Goal: Task Accomplishment & Management: Complete application form

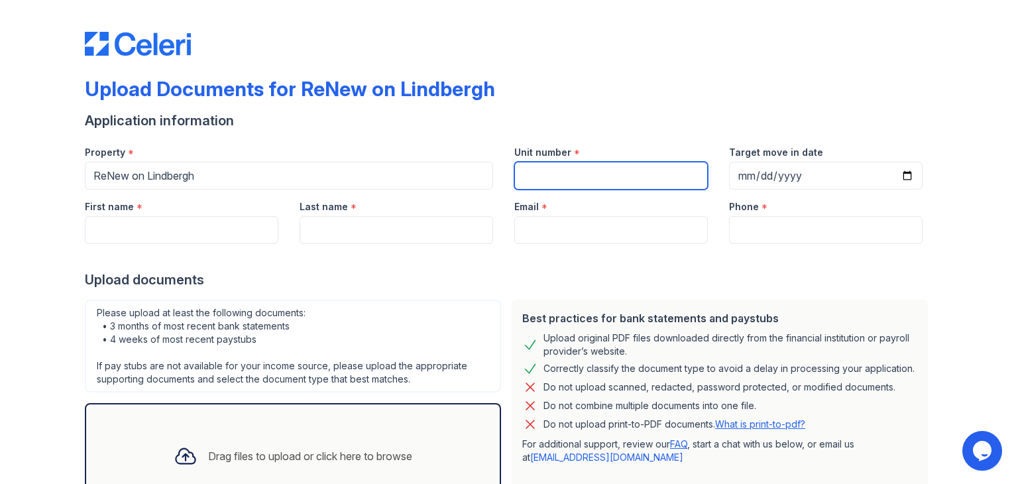
click at [523, 168] on input "Unit number" at bounding box center [611, 176] width 194 height 28
type input "954D"
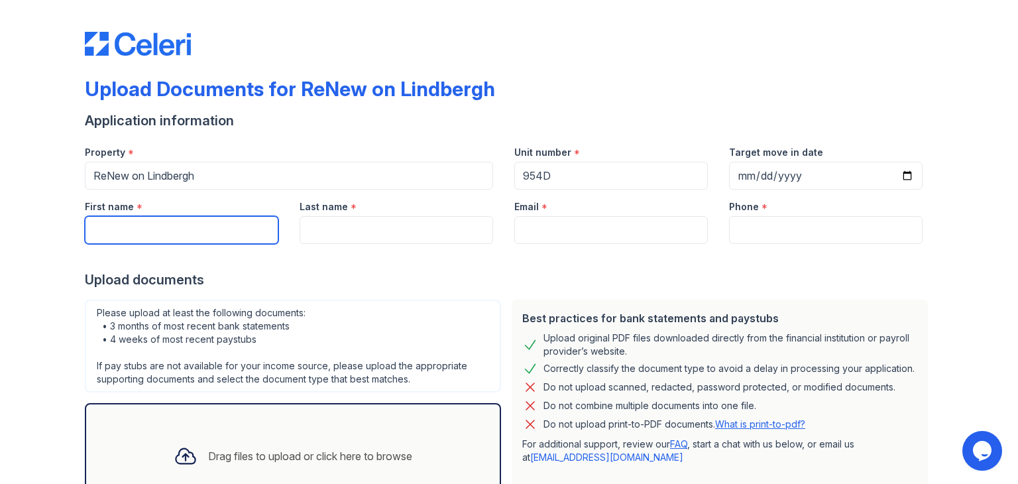
click at [190, 223] on input "First name" at bounding box center [182, 230] width 194 height 28
type input "Maya"
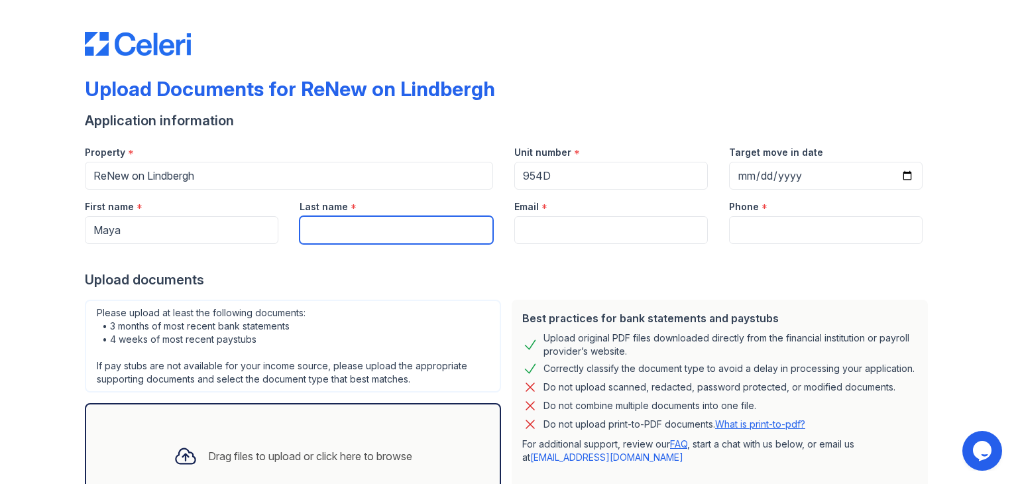
type input "Moody"
type input "mayaemoody@gmail.com"
type input "5736735800"
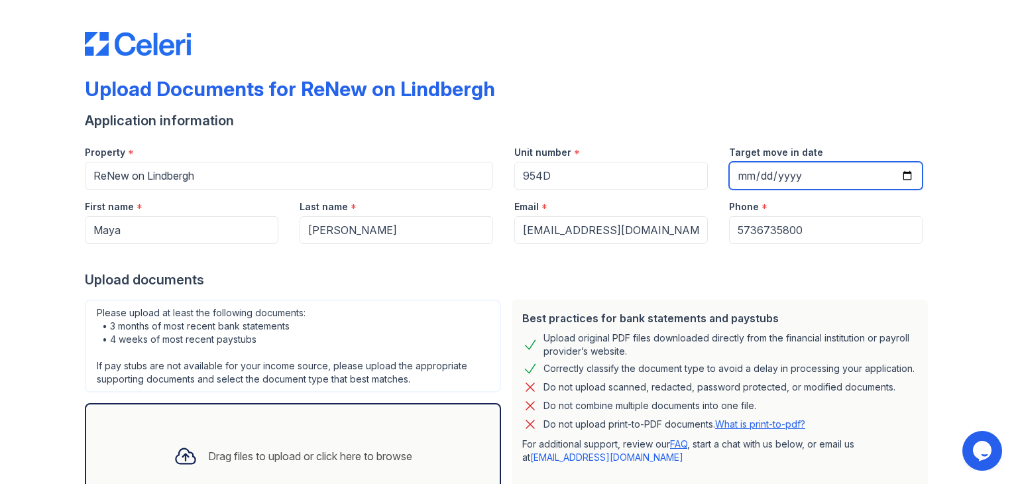
click at [904, 181] on input "Target move in date" at bounding box center [826, 176] width 194 height 28
type input "2025-10-01"
click at [369, 119] on div "Application information" at bounding box center [509, 120] width 849 height 19
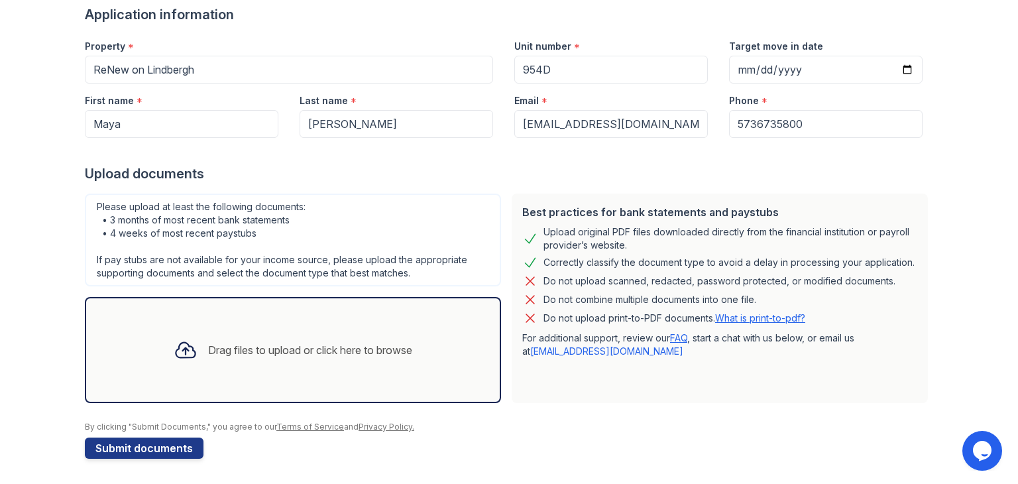
click at [238, 357] on div "Drag files to upload or click here to browse" at bounding box center [293, 349] width 260 height 45
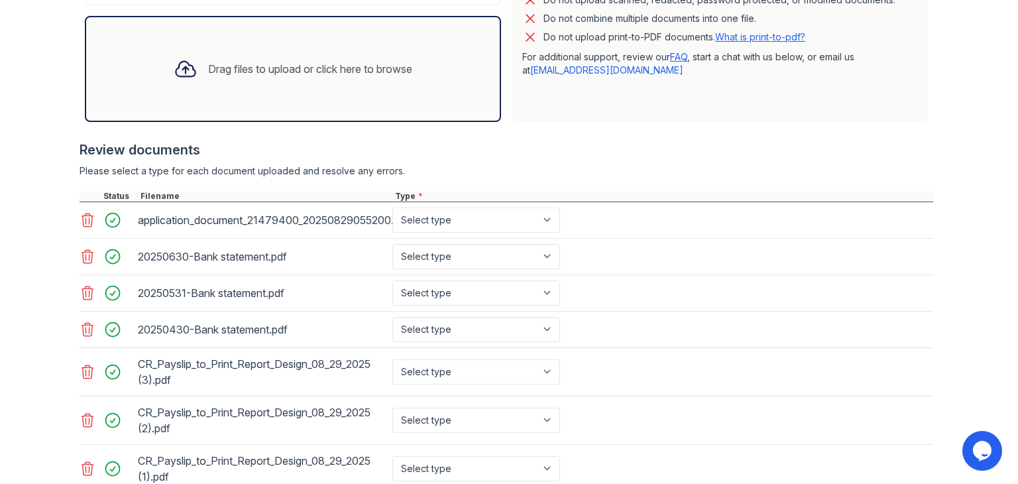
scroll to position [426, 0]
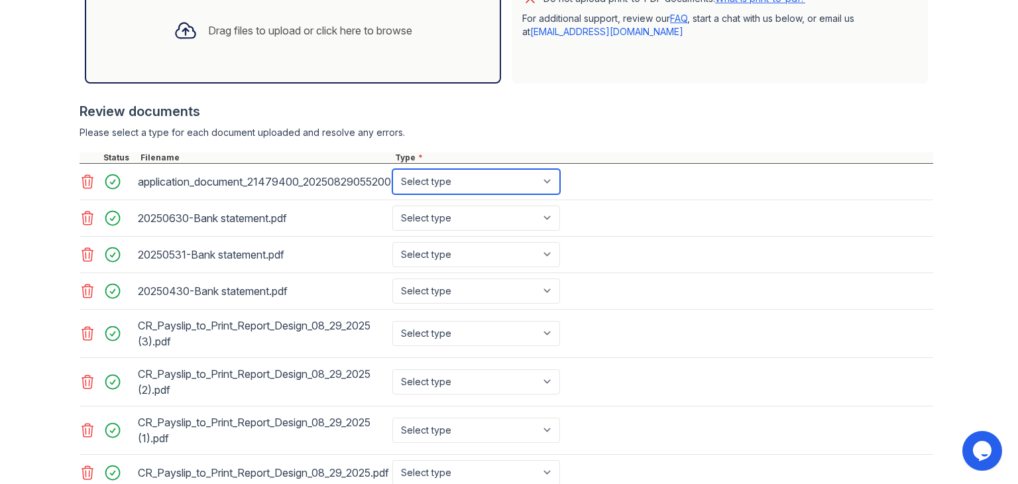
click at [465, 182] on select "Select type Paystub Bank Statement Offer Letter Tax Documents Benefit Award Let…" at bounding box center [476, 181] width 168 height 25
select select "other"
click at [392, 169] on select "Select type Paystub Bank Statement Offer Letter Tax Documents Benefit Award Let…" at bounding box center [476, 181] width 168 height 25
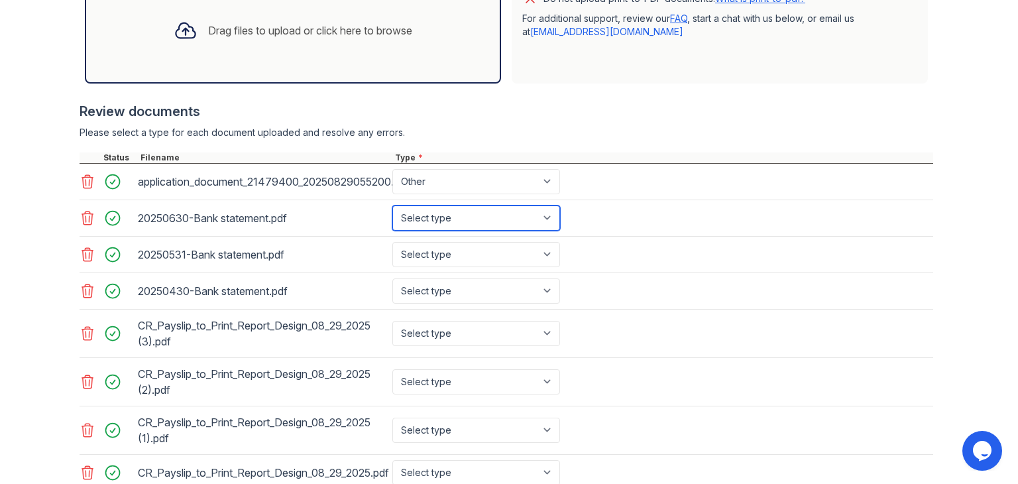
click at [435, 225] on select "Select type Paystub Bank Statement Offer Letter Tax Documents Benefit Award Let…" at bounding box center [476, 218] width 168 height 25
select select "bank_statement"
click at [392, 206] on select "Select type Paystub Bank Statement Offer Letter Tax Documents Benefit Award Let…" at bounding box center [476, 218] width 168 height 25
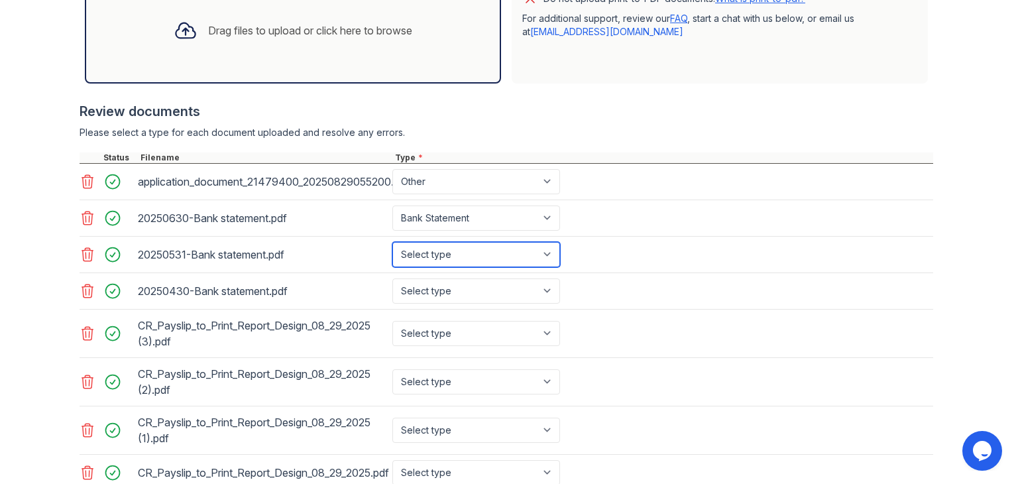
click at [436, 257] on select "Select type Paystub Bank Statement Offer Letter Tax Documents Benefit Award Let…" at bounding box center [476, 254] width 168 height 25
select select "bank_statement"
click at [392, 242] on select "Select type Paystub Bank Statement Offer Letter Tax Documents Benefit Award Let…" at bounding box center [476, 254] width 168 height 25
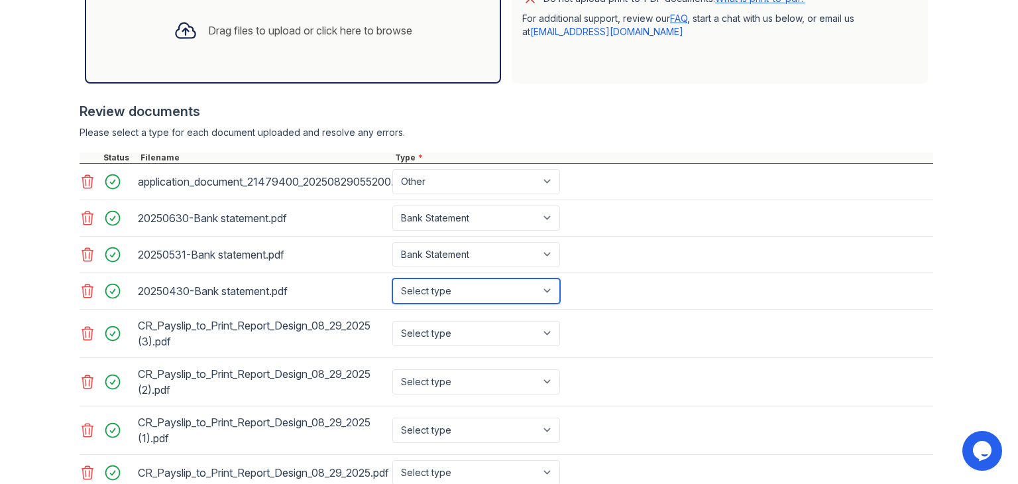
click at [442, 286] on select "Select type Paystub Bank Statement Offer Letter Tax Documents Benefit Award Let…" at bounding box center [476, 290] width 168 height 25
select select "bank_statement"
click at [392, 278] on select "Select type Paystub Bank Statement Offer Letter Tax Documents Benefit Award Let…" at bounding box center [476, 290] width 168 height 25
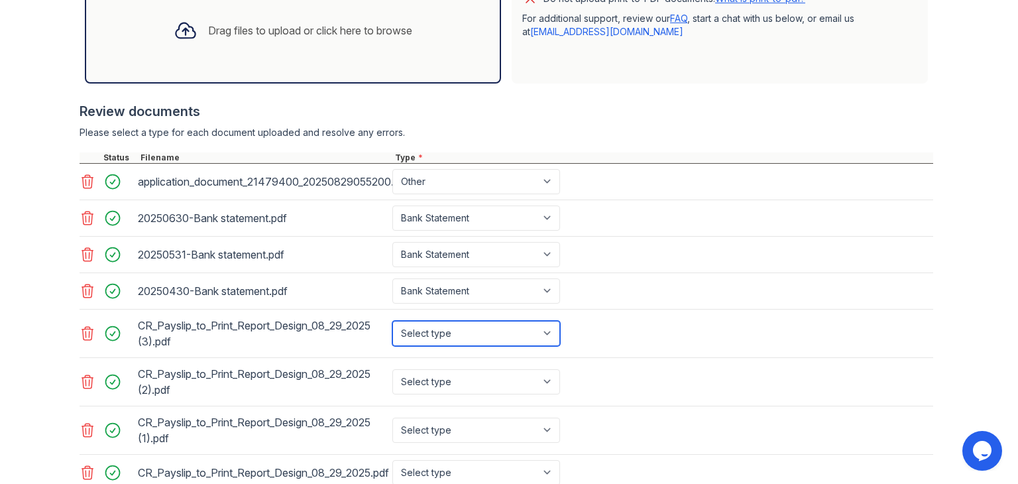
click at [446, 326] on select "Select type Paystub Bank Statement Offer Letter Tax Documents Benefit Award Let…" at bounding box center [476, 333] width 168 height 25
select select "paystub"
click at [392, 321] on select "Select type Paystub Bank Statement Offer Letter Tax Documents Benefit Award Let…" at bounding box center [476, 333] width 168 height 25
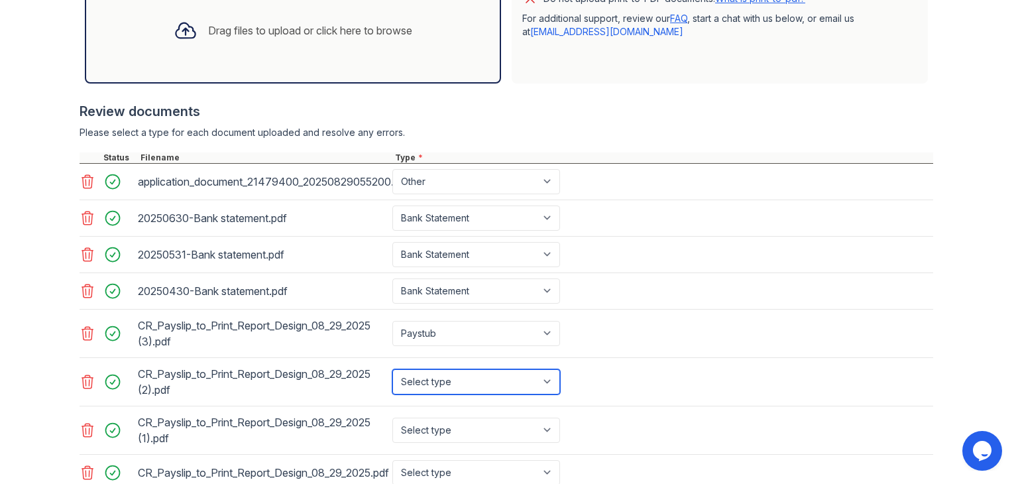
click at [442, 378] on select "Select type Paystub Bank Statement Offer Letter Tax Documents Benefit Award Let…" at bounding box center [476, 381] width 168 height 25
select select "paystub"
click at [392, 369] on select "Select type Paystub Bank Statement Offer Letter Tax Documents Benefit Award Let…" at bounding box center [476, 381] width 168 height 25
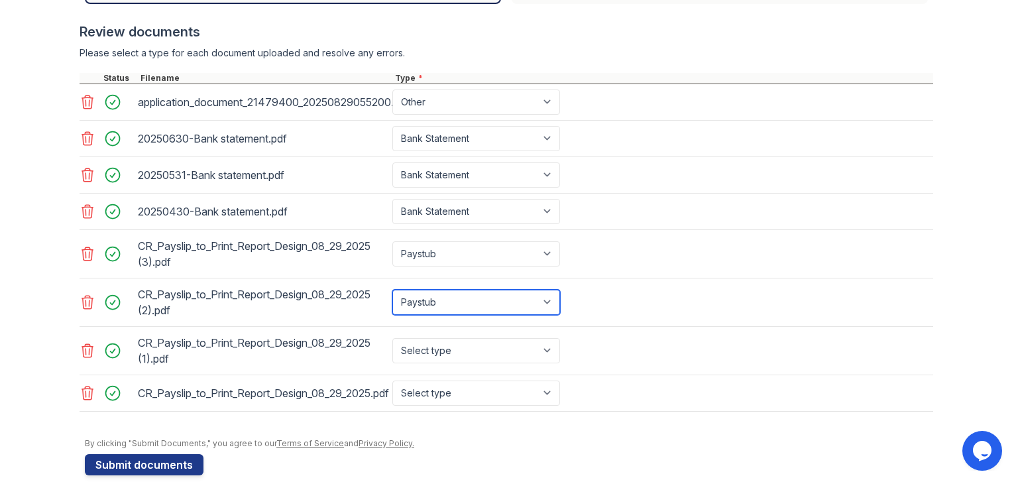
scroll to position [520, 0]
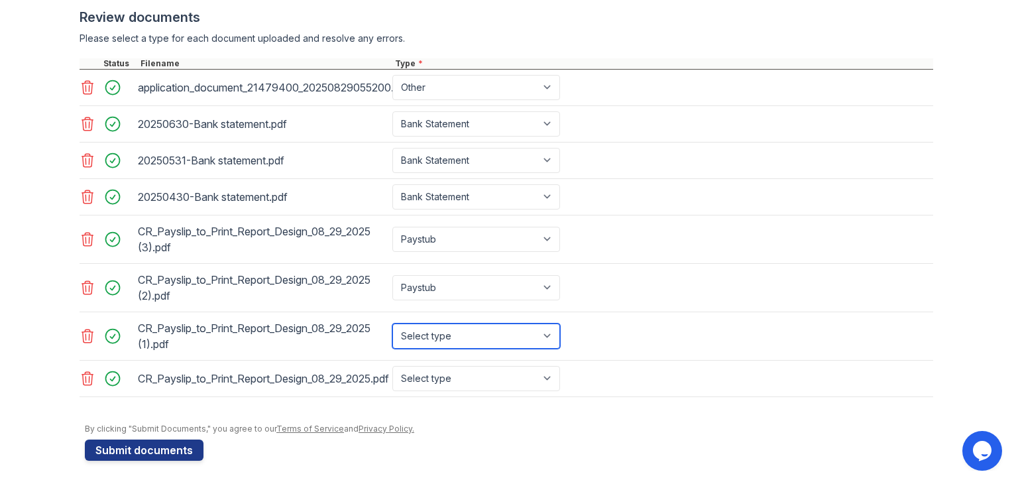
click at [443, 337] on select "Select type Paystub Bank Statement Offer Letter Tax Documents Benefit Award Let…" at bounding box center [476, 336] width 168 height 25
select select "paystub"
click at [392, 324] on select "Select type Paystub Bank Statement Offer Letter Tax Documents Benefit Award Let…" at bounding box center [476, 336] width 168 height 25
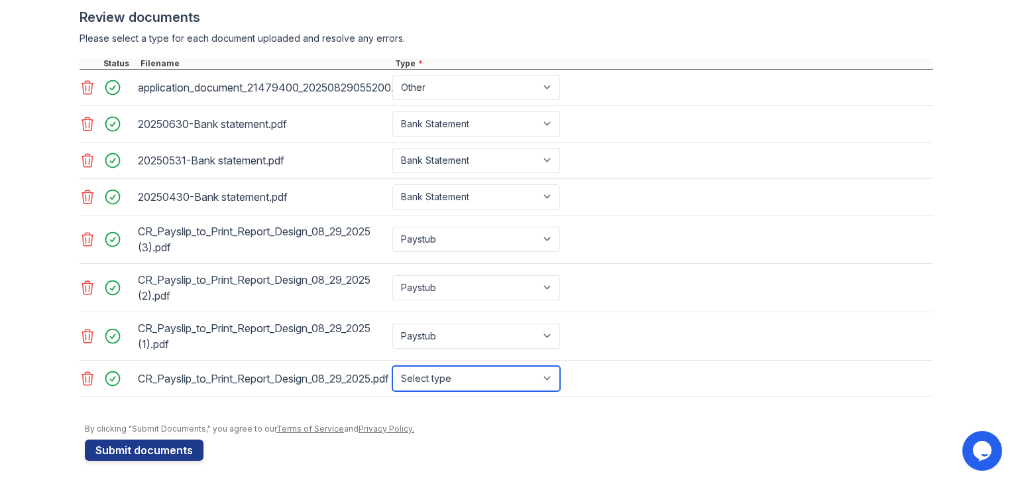
click at [438, 369] on select "Select type Paystub Bank Statement Offer Letter Tax Documents Benefit Award Let…" at bounding box center [476, 378] width 168 height 25
select select "paystub"
click at [392, 366] on select "Select type Paystub Bank Statement Offer Letter Tax Documents Benefit Award Let…" at bounding box center [476, 378] width 168 height 25
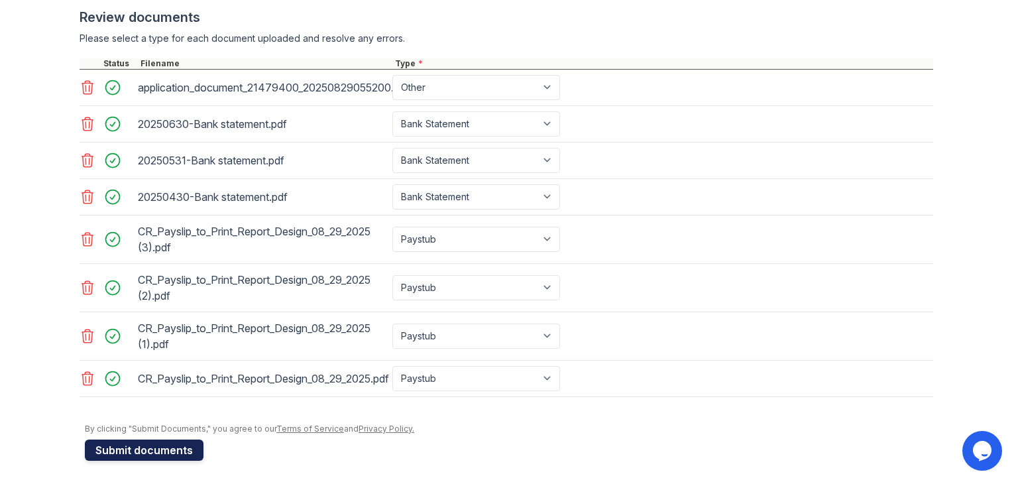
click at [160, 445] on button "Submit documents" at bounding box center [144, 450] width 119 height 21
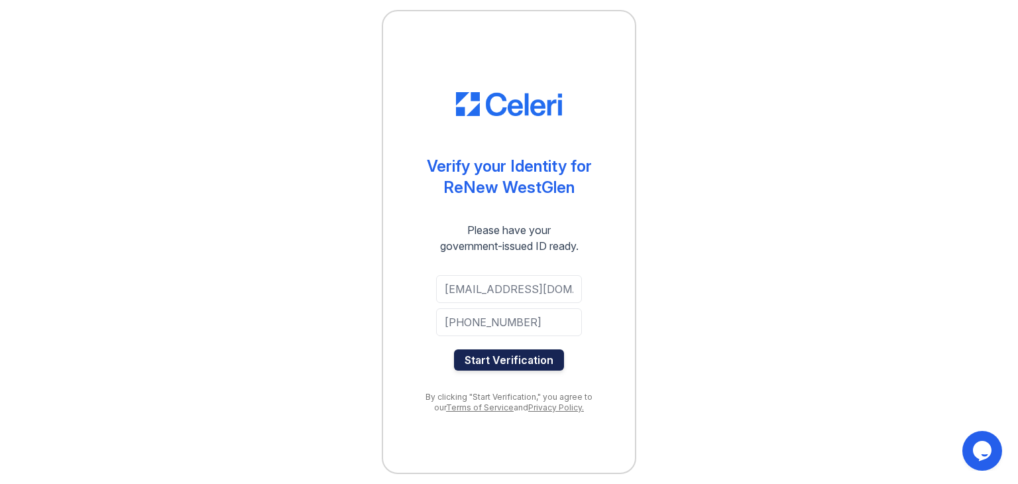
click at [516, 360] on button "Start Verification" at bounding box center [509, 359] width 110 height 21
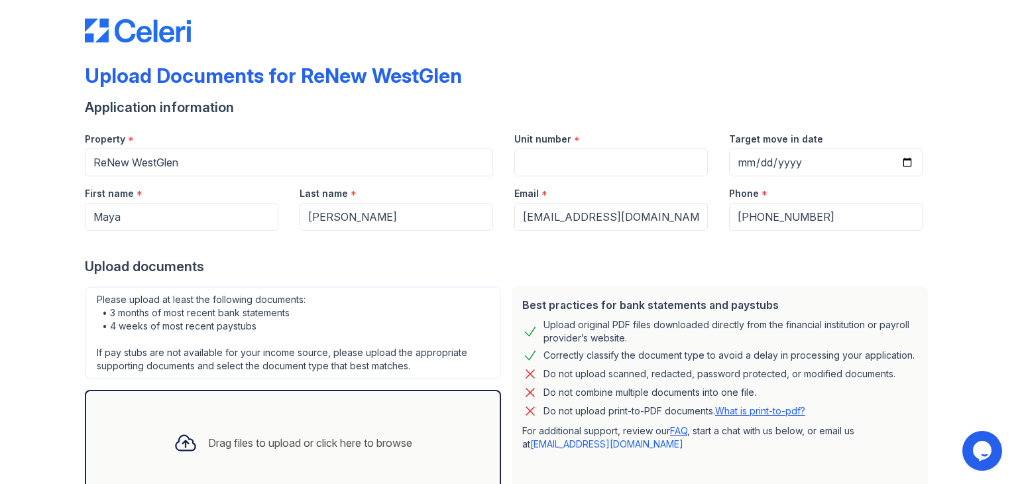
scroll to position [106, 0]
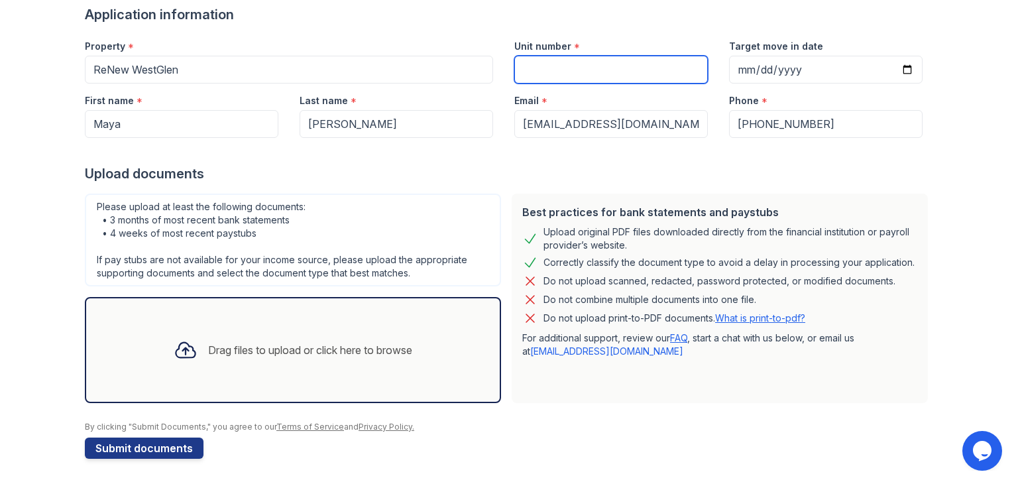
click at [542, 68] on input "Unit number" at bounding box center [611, 70] width 194 height 28
type input "954D"
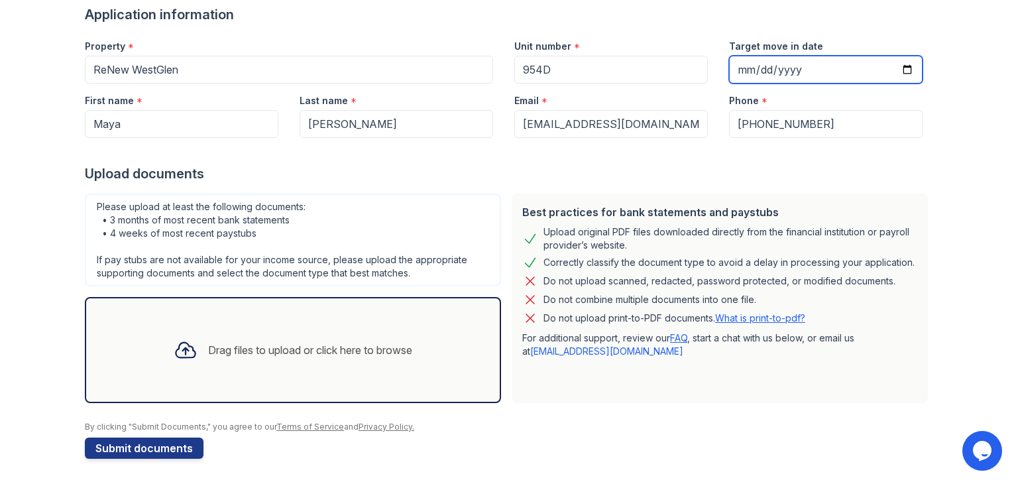
click at [754, 67] on input "Target move in date" at bounding box center [826, 70] width 194 height 28
click at [913, 66] on input "Target move in date" at bounding box center [826, 70] width 194 height 28
type input "[DATE]"
click at [693, 164] on div "Upload documents" at bounding box center [509, 173] width 849 height 19
click at [193, 366] on div "Drag files to upload or click here to browse" at bounding box center [293, 349] width 260 height 45
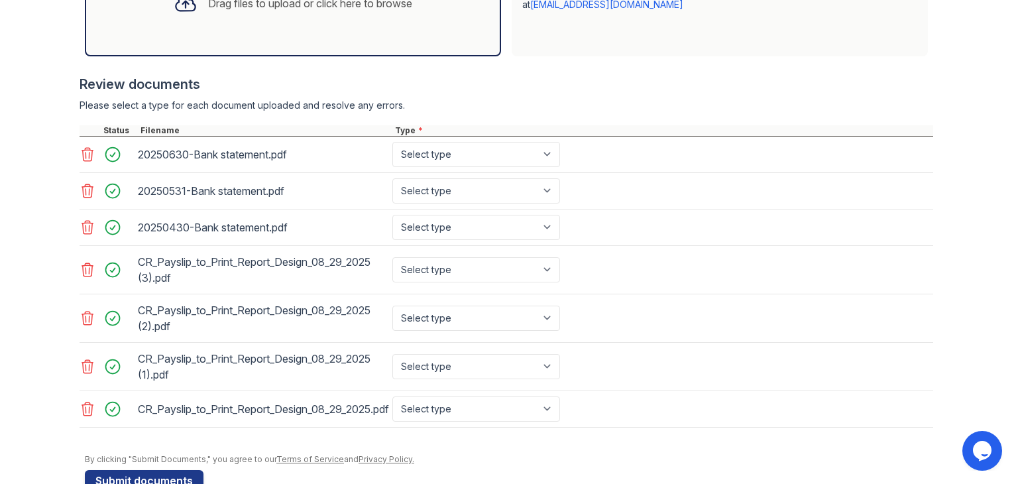
scroll to position [455, 0]
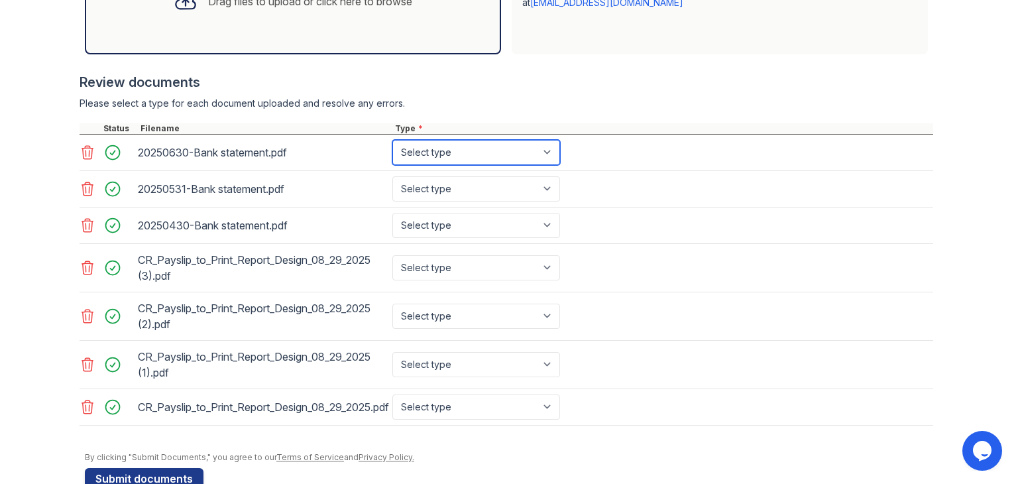
click at [517, 157] on select "Select type Paystub Bank Statement Offer Letter Tax Documents Benefit Award Let…" at bounding box center [476, 152] width 168 height 25
select select "bank_statement"
click at [392, 140] on select "Select type Paystub Bank Statement Offer Letter Tax Documents Benefit Award Let…" at bounding box center [476, 152] width 168 height 25
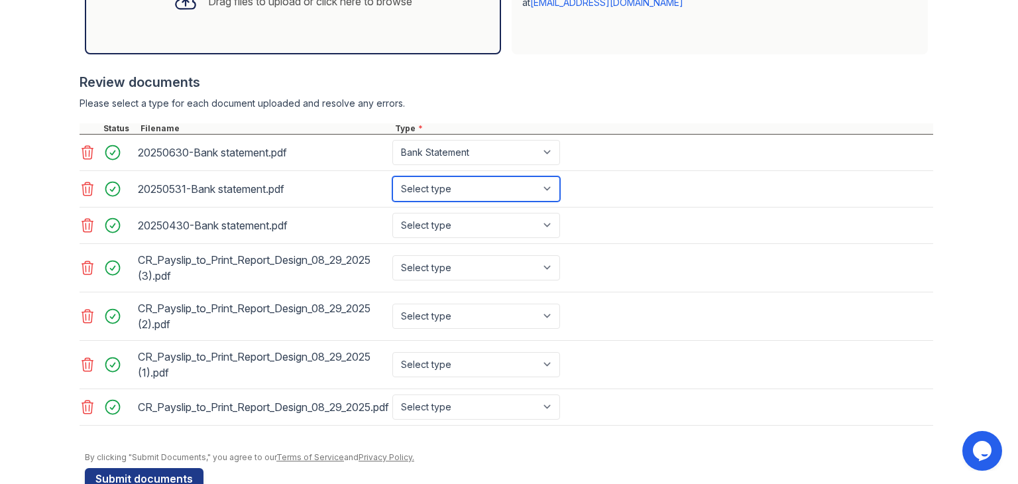
click at [491, 184] on select "Select type Paystub Bank Statement Offer Letter Tax Documents Benefit Award Let…" at bounding box center [476, 188] width 168 height 25
select select "bank_statement"
click at [392, 176] on select "Select type Paystub Bank Statement Offer Letter Tax Documents Benefit Award Let…" at bounding box center [476, 188] width 168 height 25
click at [478, 225] on select "Select type Paystub Bank Statement Offer Letter Tax Documents Benefit Award Let…" at bounding box center [476, 225] width 168 height 25
select select "bank_statement"
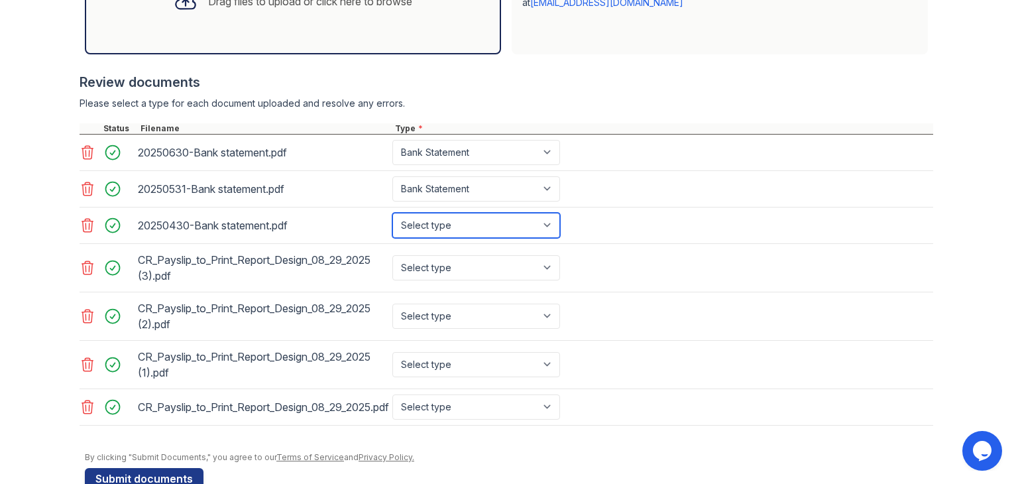
click at [392, 213] on select "Select type Paystub Bank Statement Offer Letter Tax Documents Benefit Award Let…" at bounding box center [476, 225] width 168 height 25
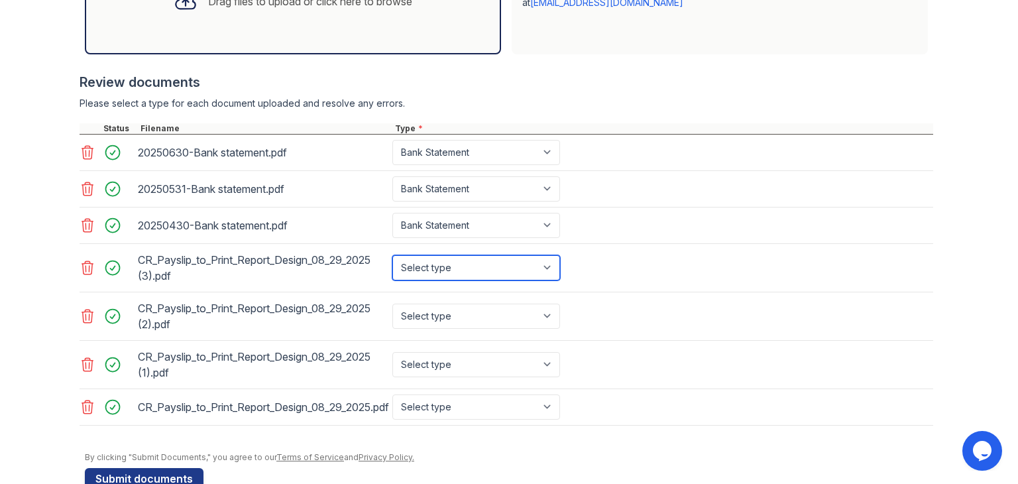
click at [474, 265] on select "Select type Paystub Bank Statement Offer Letter Tax Documents Benefit Award Let…" at bounding box center [476, 267] width 168 height 25
select select "paystub"
click at [392, 255] on select "Select type Paystub Bank Statement Offer Letter Tax Documents Benefit Award Let…" at bounding box center [476, 267] width 168 height 25
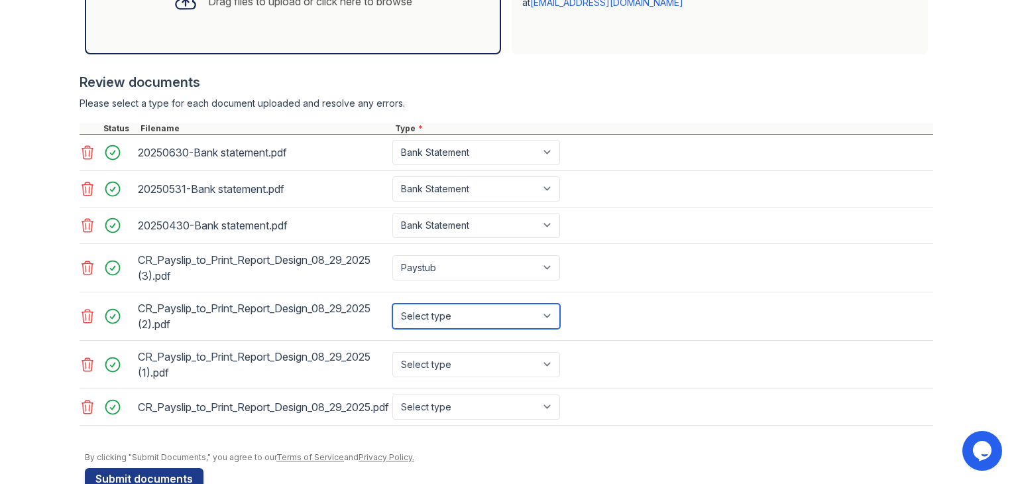
click at [465, 306] on select "Select type Paystub Bank Statement Offer Letter Tax Documents Benefit Award Let…" at bounding box center [476, 316] width 168 height 25
select select "paystub"
click at [392, 304] on select "Select type Paystub Bank Statement Offer Letter Tax Documents Benefit Award Let…" at bounding box center [476, 316] width 168 height 25
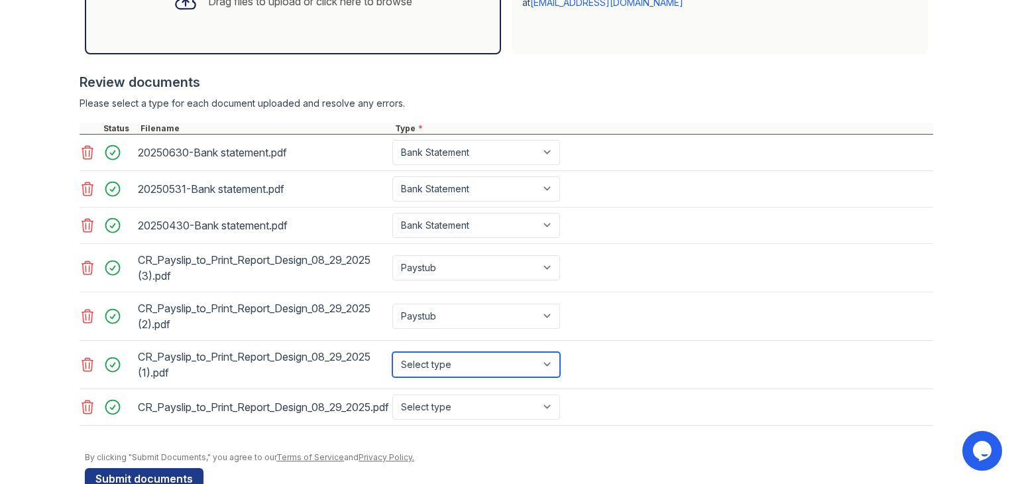
click at [460, 352] on select "Select type Paystub Bank Statement Offer Letter Tax Documents Benefit Award Let…" at bounding box center [476, 364] width 168 height 25
select select "paystub"
click at [392, 352] on select "Select type Paystub Bank Statement Offer Letter Tax Documents Benefit Award Let…" at bounding box center [476, 364] width 168 height 25
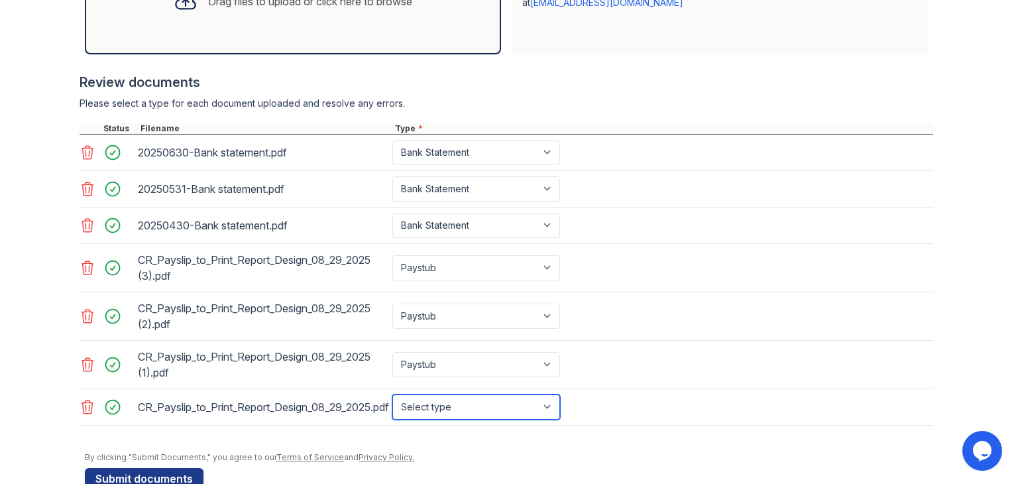
click at [444, 406] on select "Select type Paystub Bank Statement Offer Letter Tax Documents Benefit Award Let…" at bounding box center [476, 406] width 168 height 25
select select "paystub"
click at [392, 394] on select "Select type Paystub Bank Statement Offer Letter Tax Documents Benefit Award Let…" at bounding box center [476, 406] width 168 height 25
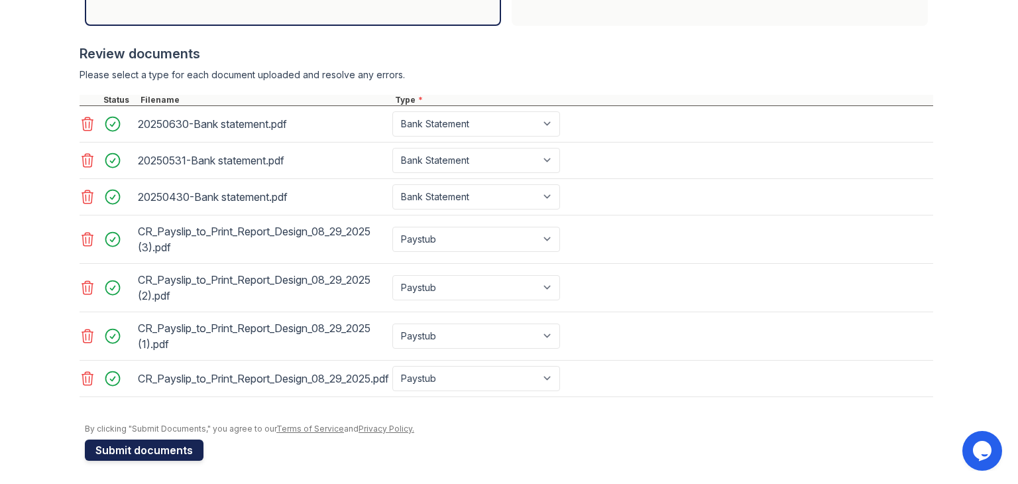
click at [175, 446] on button "Submit documents" at bounding box center [144, 450] width 119 height 21
